Goal: Information Seeking & Learning: Learn about a topic

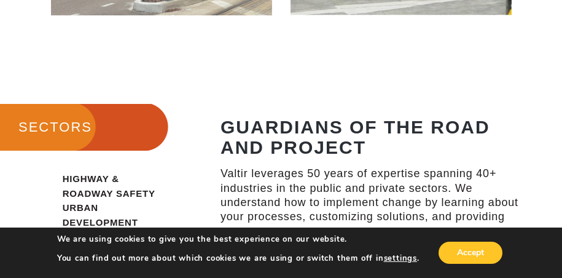
scroll to position [1044, 0]
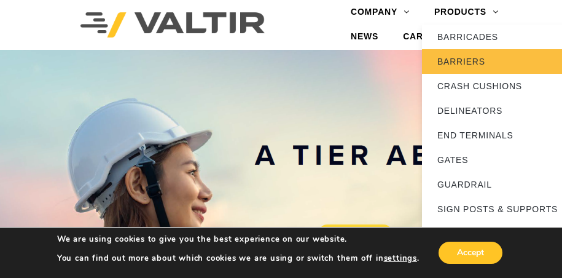
click at [450, 62] on link "BARRIERS" at bounding box center [499, 61] width 154 height 25
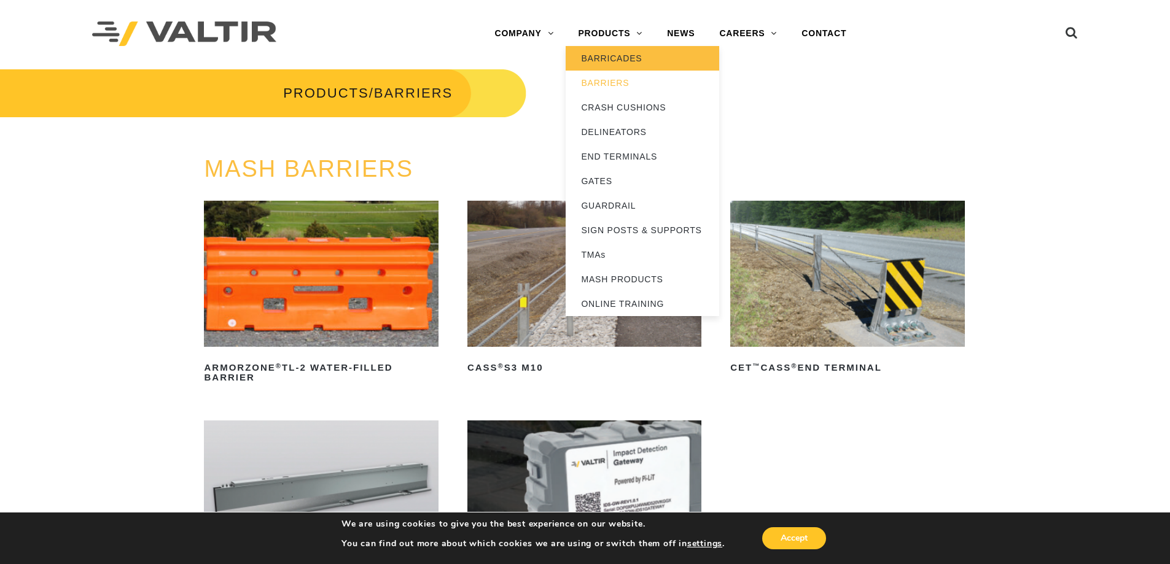
click at [561, 59] on link "BARRICADES" at bounding box center [643, 58] width 154 height 25
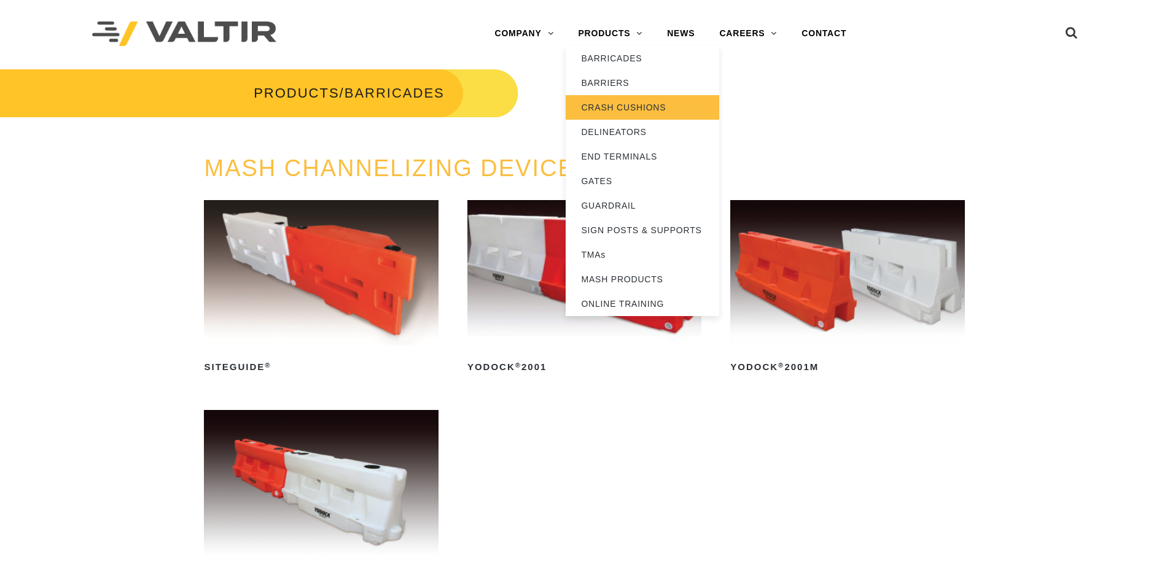
click at [608, 107] on link "CRASH CUSHIONS" at bounding box center [643, 107] width 154 height 25
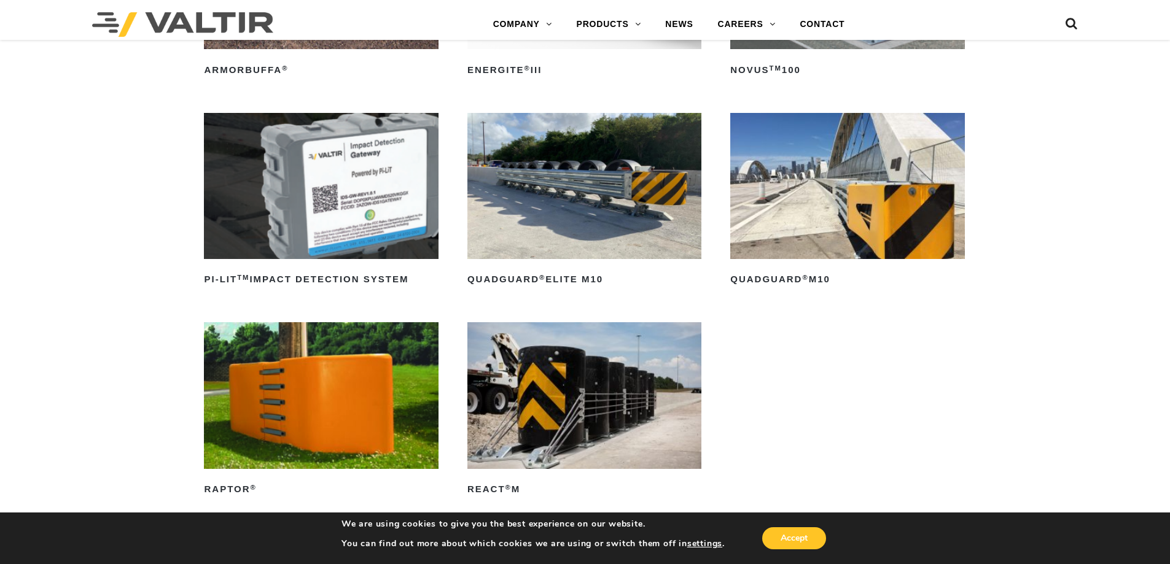
scroll to position [369, 0]
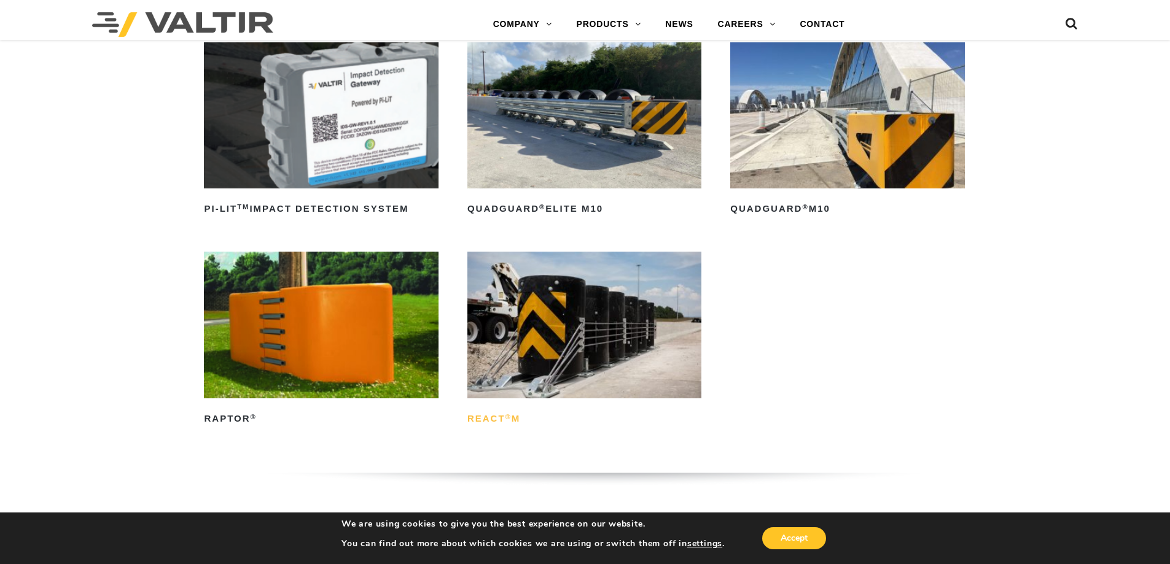
click at [506, 416] on sup "®" at bounding box center [508, 416] width 6 height 7
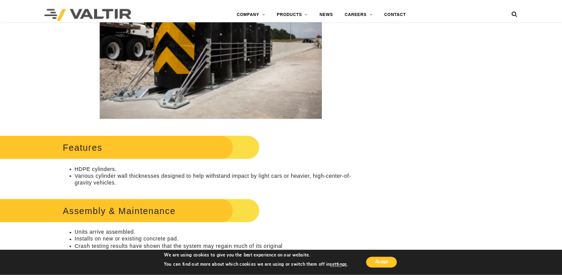
scroll to position [430, 0]
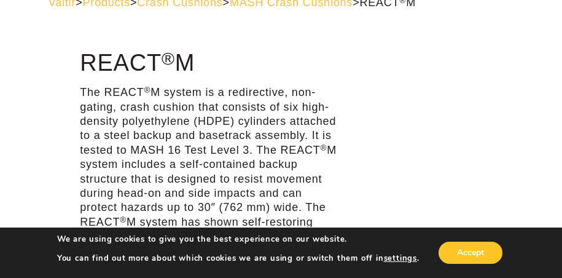
scroll to position [123, 0]
